Goal: Information Seeking & Learning: Learn about a topic

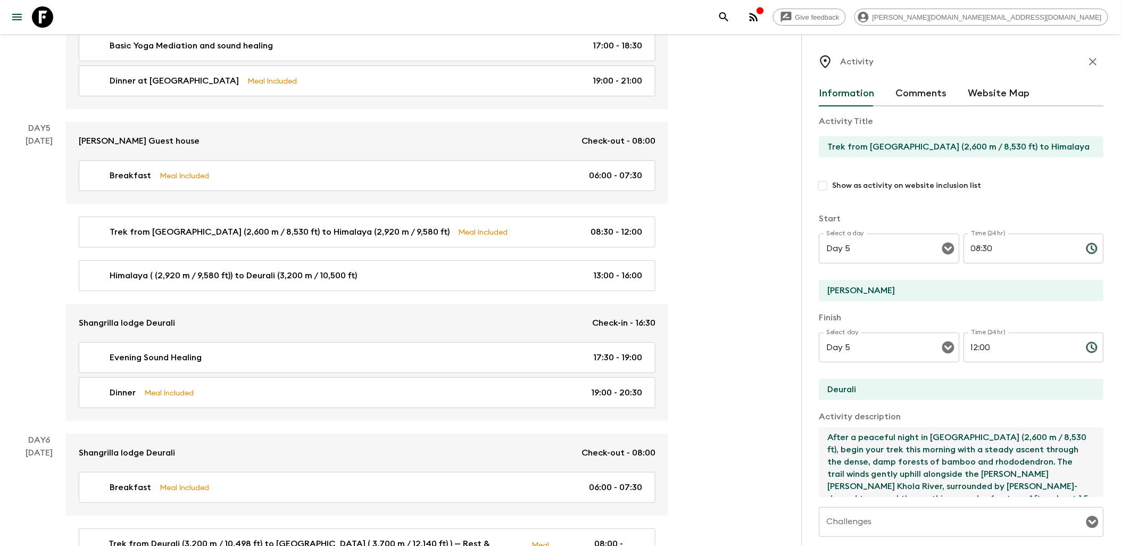
scroll to position [86, 0]
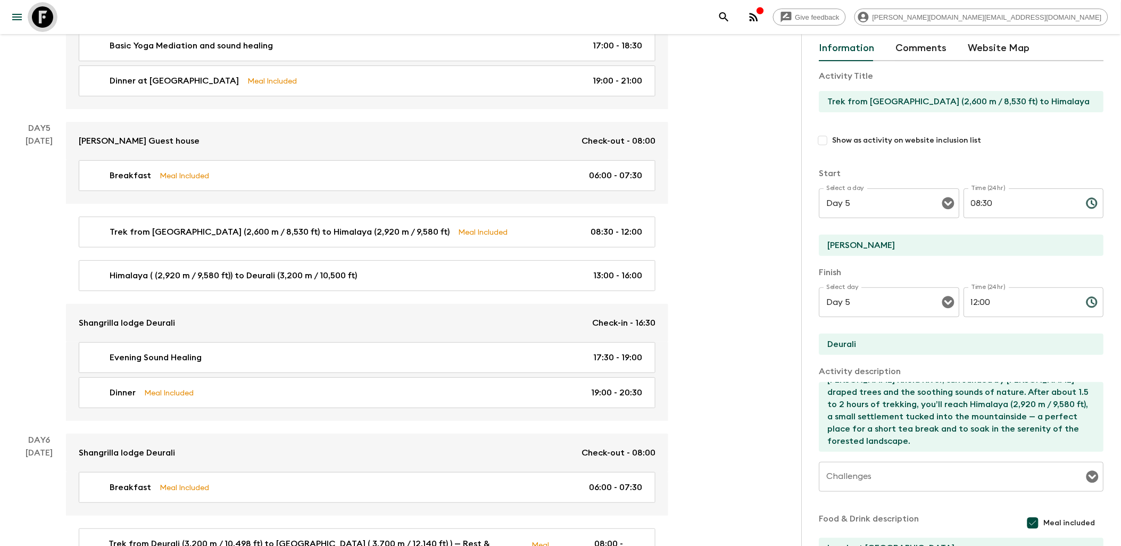
click at [50, 20] on icon at bounding box center [42, 16] width 21 height 21
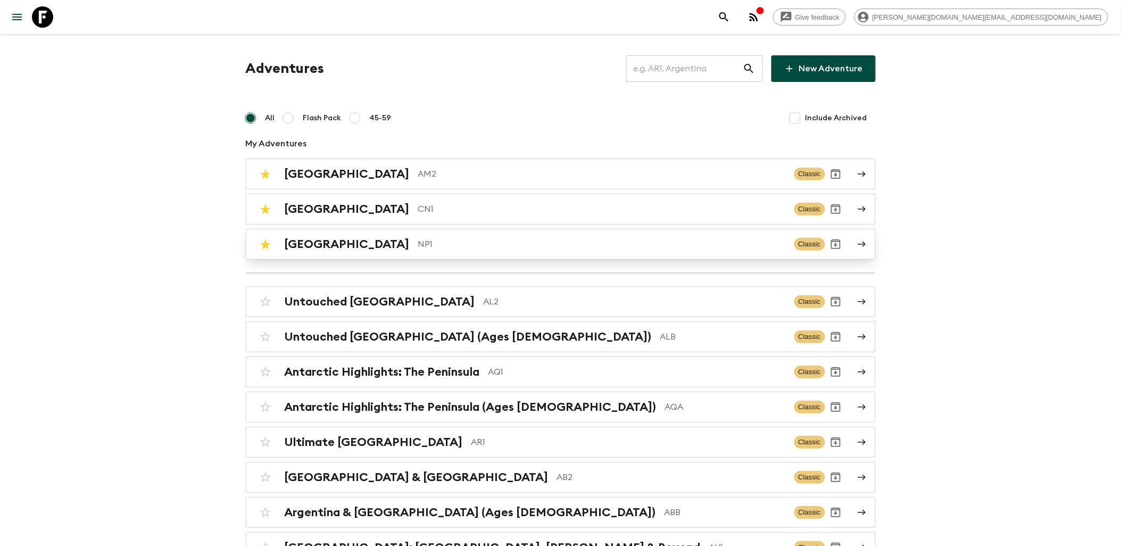
click at [379, 252] on div "Nepal NP1 Classic" at bounding box center [540, 244] width 570 height 21
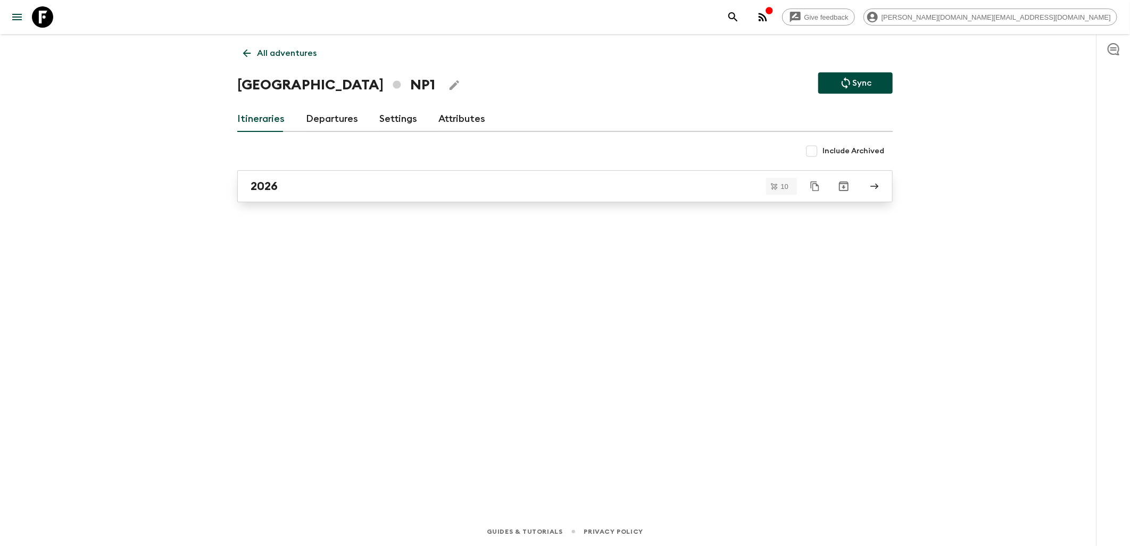
click at [309, 183] on div "2026" at bounding box center [555, 186] width 609 height 14
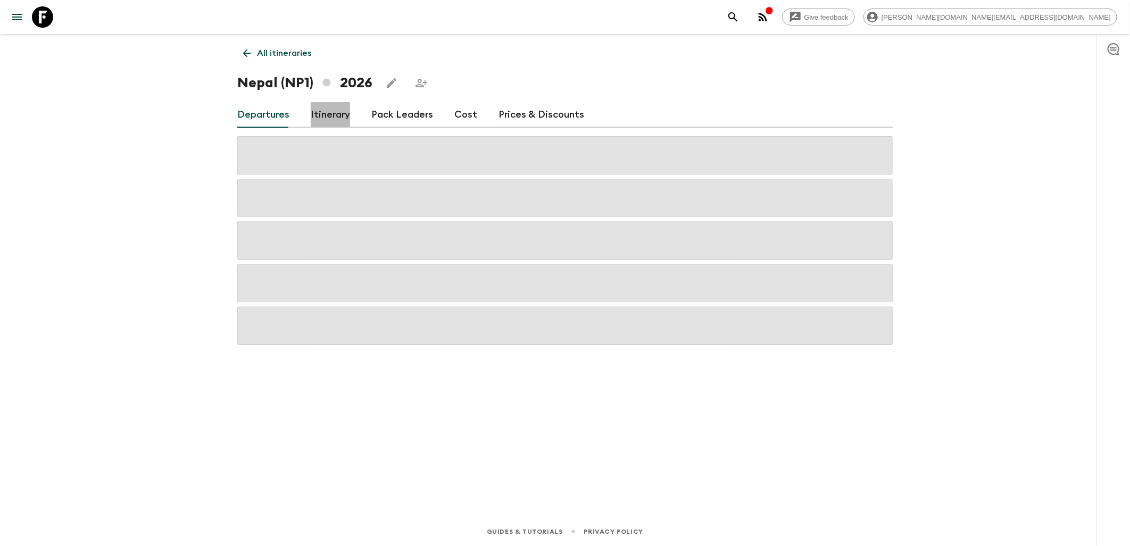
click at [326, 120] on link "Itinerary" at bounding box center [330, 115] width 39 height 26
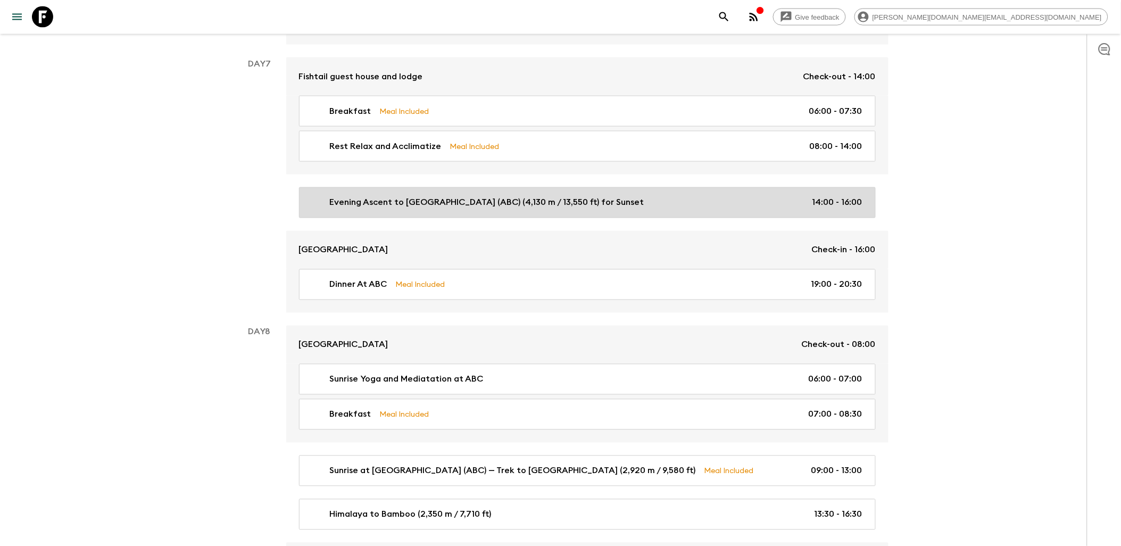
scroll to position [2068, 0]
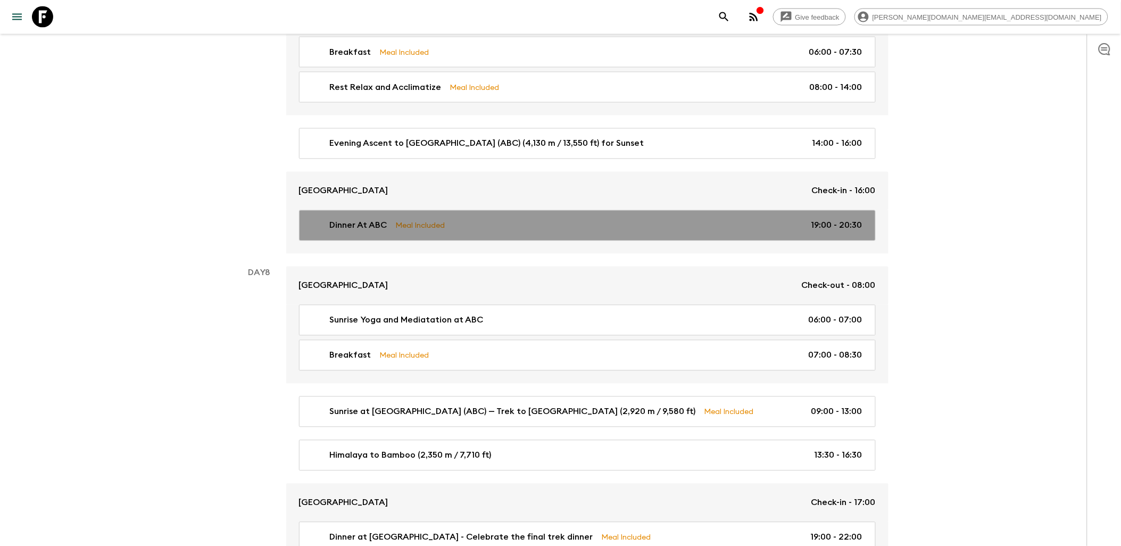
click at [485, 224] on link "Dinner At ABC Meal Included 19:00 - 20:30" at bounding box center [587, 225] width 577 height 31
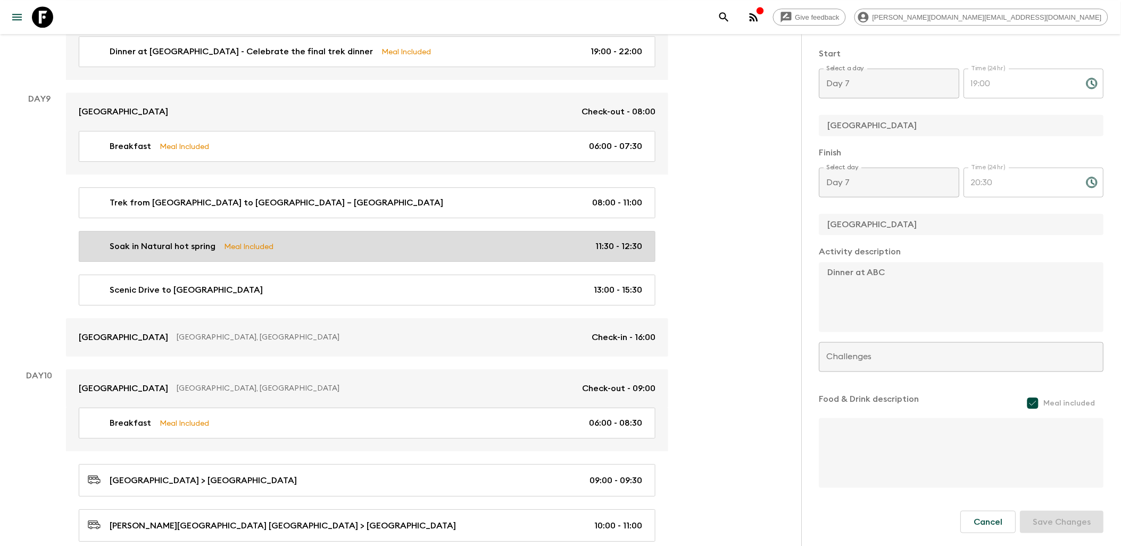
scroll to position [2581, 0]
